Goal: Task Accomplishment & Management: Manage account settings

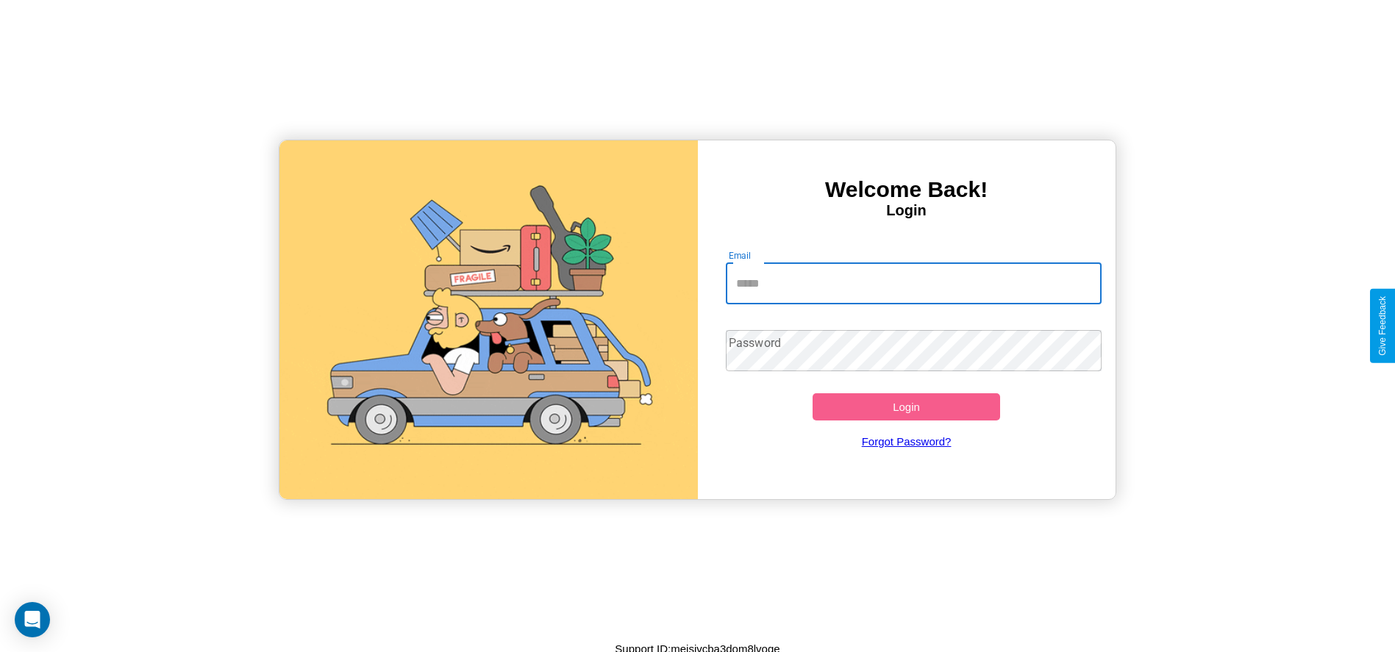
click at [913, 283] on input "Email" at bounding box center [914, 283] width 376 height 41
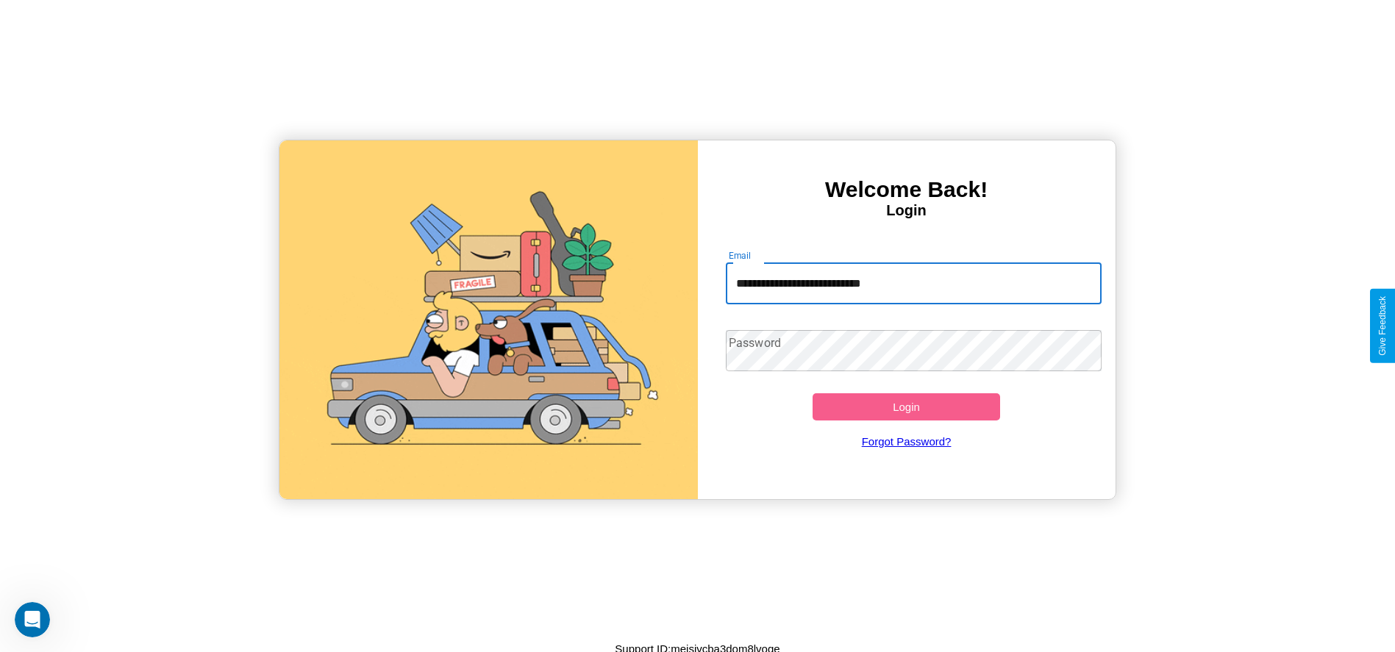
type input "**********"
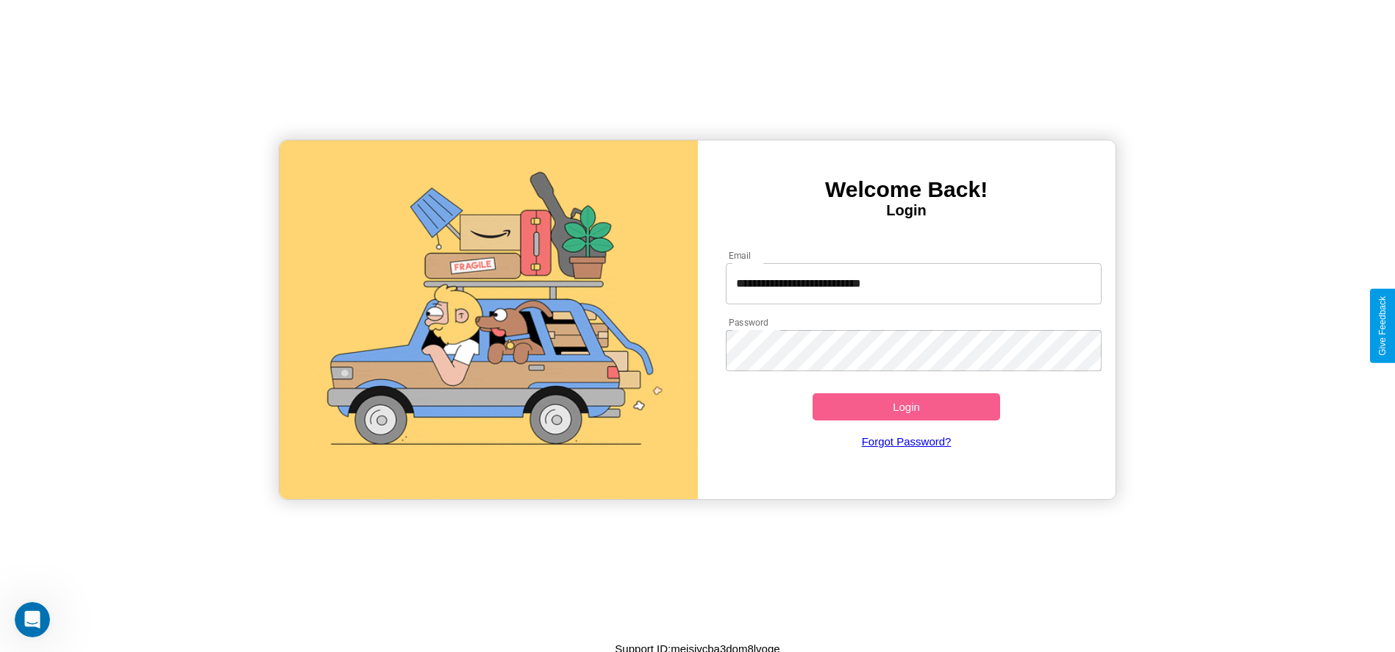
click at [906, 407] on button "Login" at bounding box center [907, 406] width 188 height 27
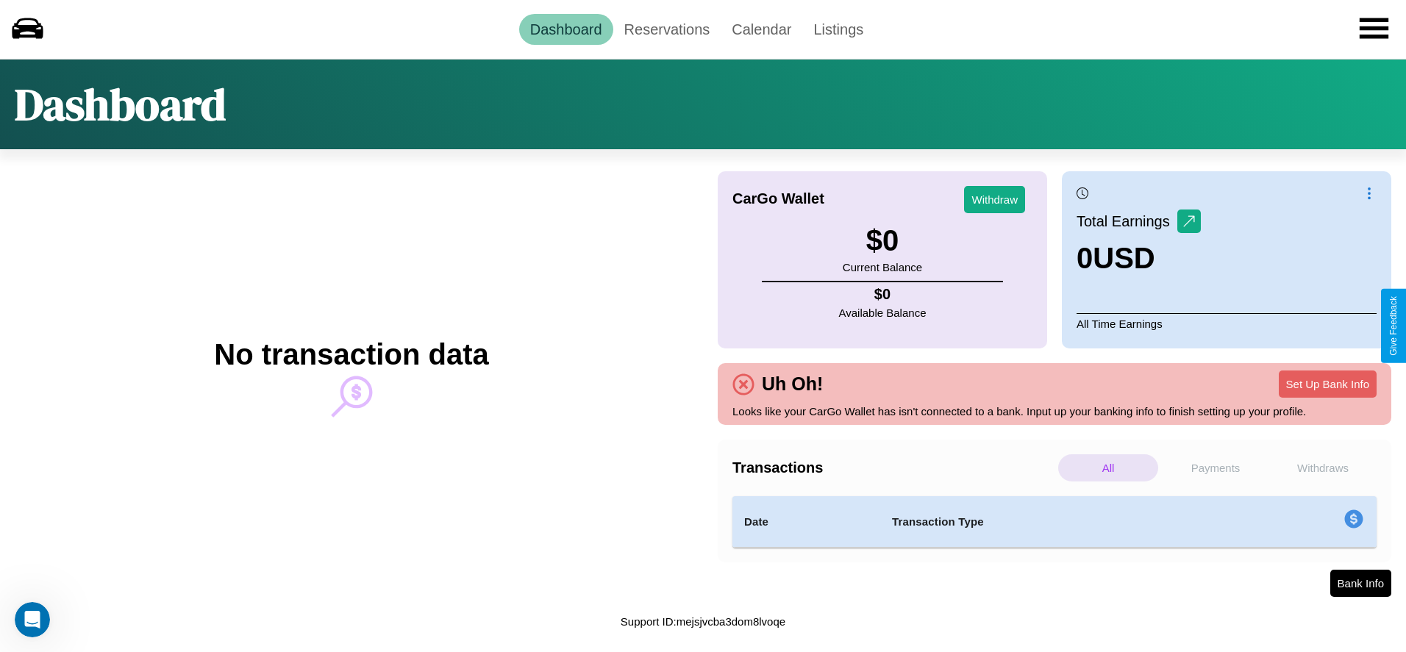
click at [1216, 468] on p "Payments" at bounding box center [1216, 467] width 100 height 27
click at [761, 29] on link "Calendar" at bounding box center [762, 29] width 82 height 31
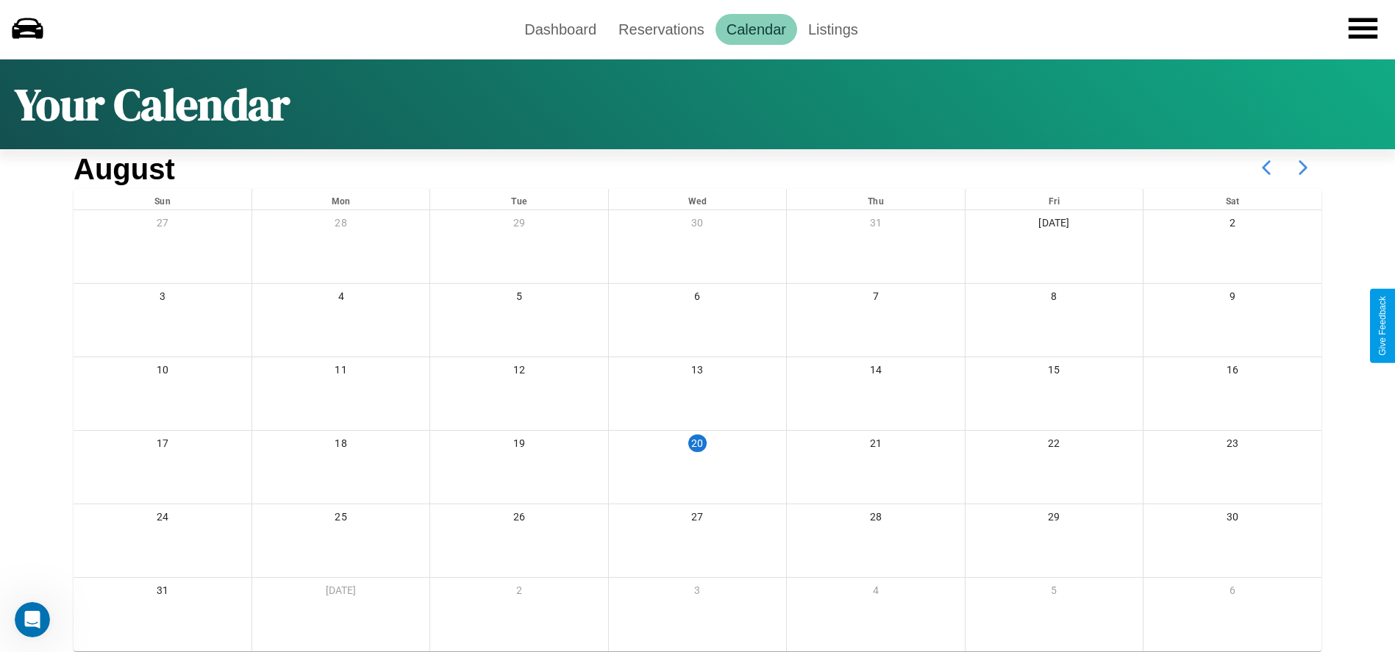
click at [1303, 168] on icon at bounding box center [1303, 167] width 37 height 37
click at [661, 29] on link "Reservations" at bounding box center [661, 29] width 108 height 31
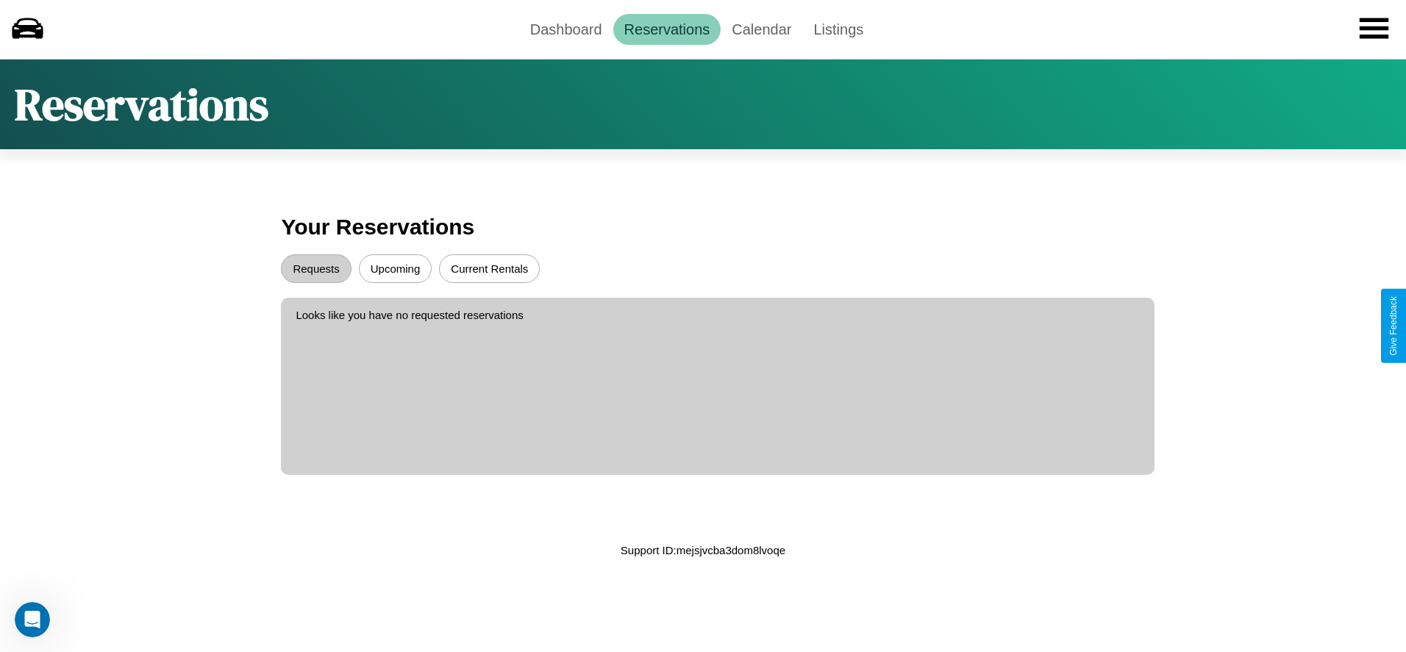
click at [395, 268] on button "Upcoming" at bounding box center [396, 268] width 74 height 29
click at [316, 268] on button "Requests" at bounding box center [316, 268] width 70 height 29
